Goal: Navigation & Orientation: Find specific page/section

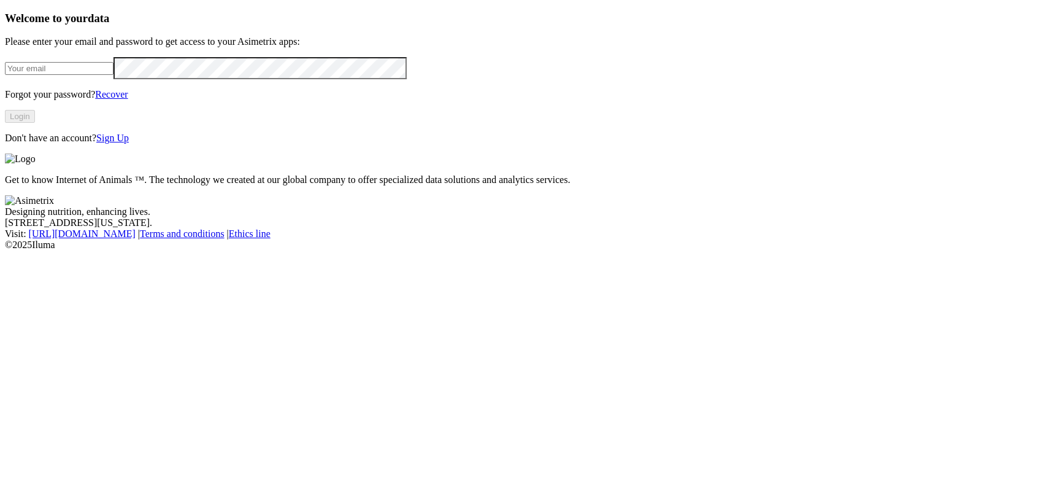
type input "[PERSON_NAME][EMAIL_ADDRESS][PERSON_NAME][DOMAIN_NAME]"
click at [35, 123] on button "Login" at bounding box center [20, 116] width 30 height 13
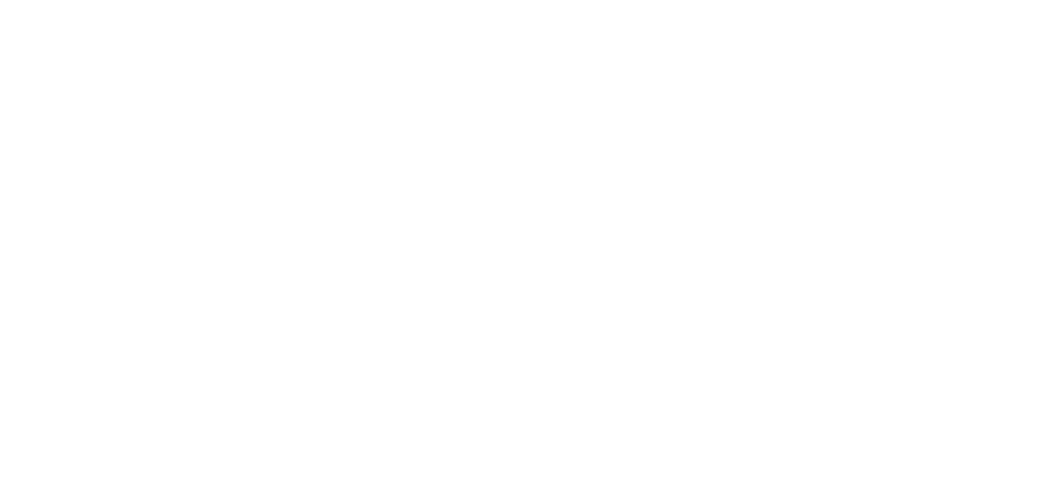
click at [888, 432] on div "OKUO" at bounding box center [523, 442] width 1037 height 21
